Goal: Task Accomplishment & Management: Manage account settings

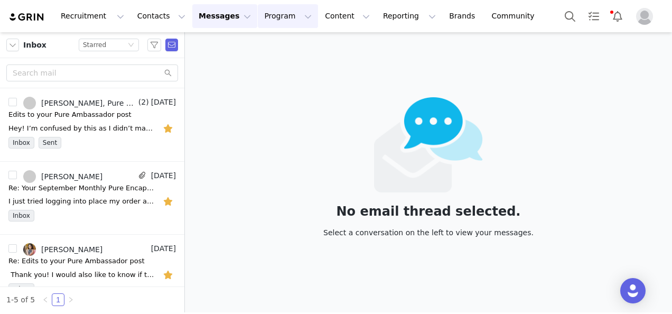
click at [258, 23] on button "Program Program" at bounding box center [288, 16] width 60 height 24
click at [268, 72] on link "Campaigns" at bounding box center [275, 67] width 84 height 20
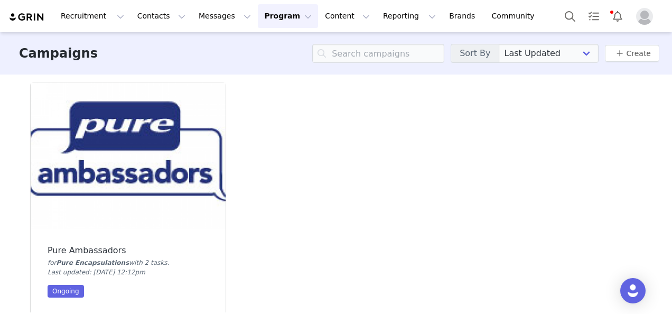
click at [166, 142] on img at bounding box center [128, 155] width 195 height 146
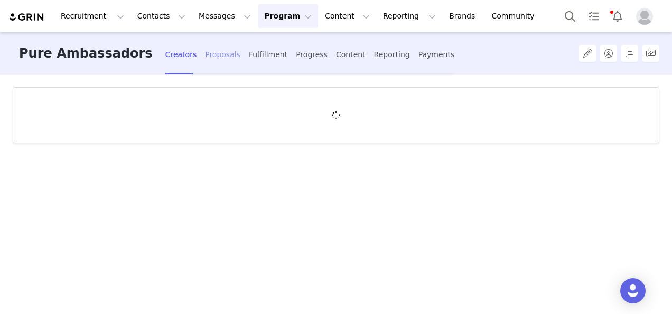
click at [205, 57] on div "Proposals" at bounding box center [222, 55] width 35 height 28
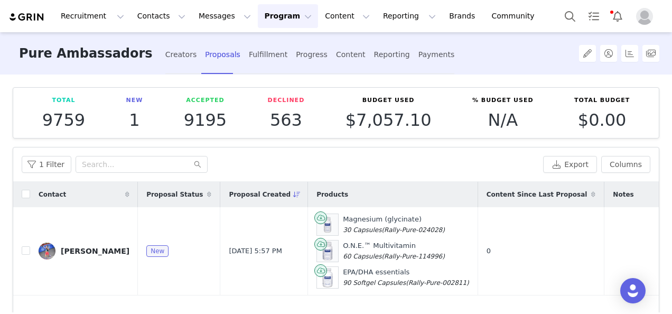
click at [70, 248] on div "[PERSON_NAME]" at bounding box center [95, 251] width 69 height 8
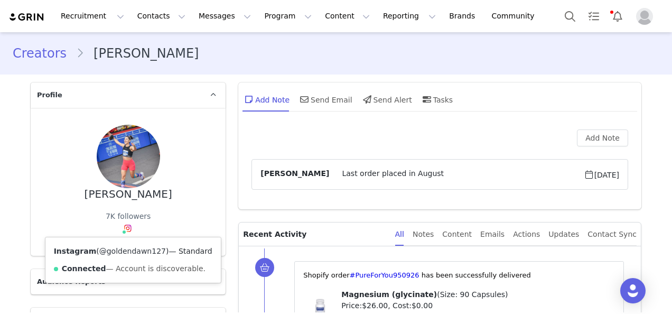
click at [133, 251] on link "@goldendawn127" at bounding box center [132, 251] width 67 height 8
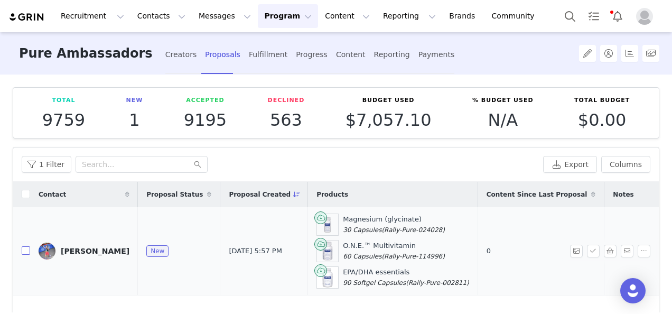
click at [26, 250] on input "checkbox" at bounding box center [26, 250] width 8 height 8
checkbox input "true"
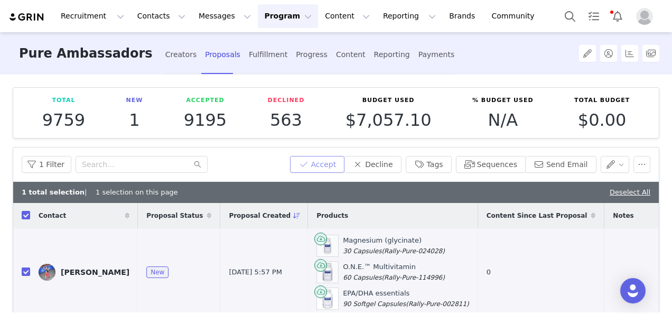
click at [330, 164] on button "Accept" at bounding box center [317, 164] width 55 height 17
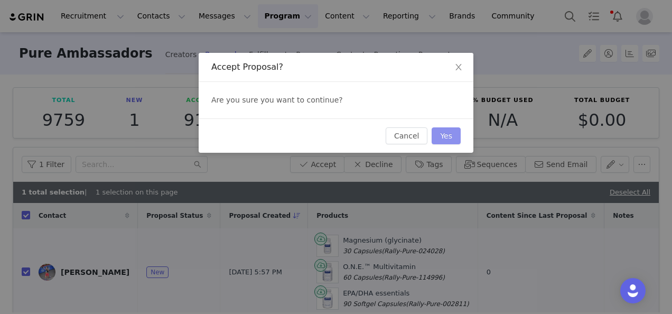
click at [442, 135] on button "Yes" at bounding box center [446, 135] width 29 height 17
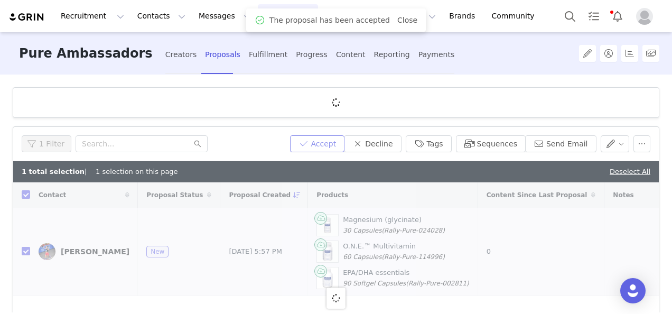
checkbox input "false"
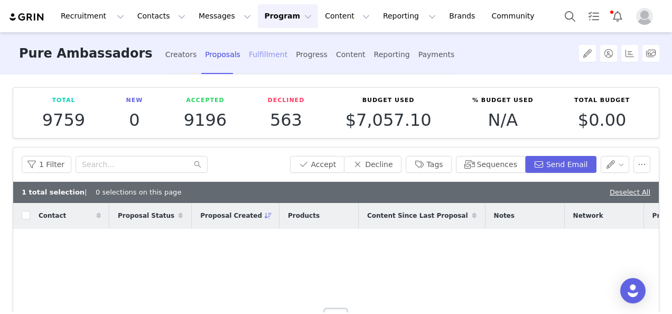
click at [249, 47] on div "Fulfillment" at bounding box center [268, 55] width 39 height 28
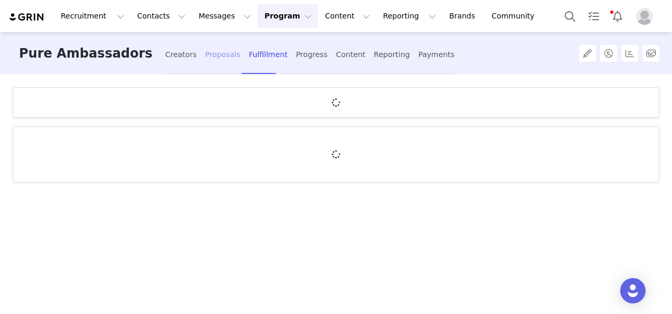
click at [205, 57] on div "Proposals" at bounding box center [222, 55] width 35 height 28
